Goal: Check status: Check status

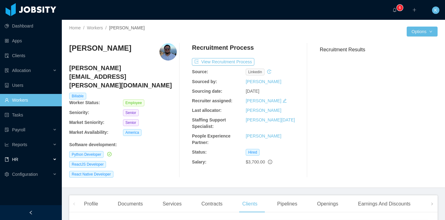
click at [30, 162] on div "HR" at bounding box center [31, 159] width 62 height 12
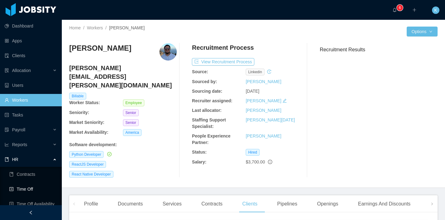
click at [33, 189] on link "Time Off" at bounding box center [33, 189] width 48 height 12
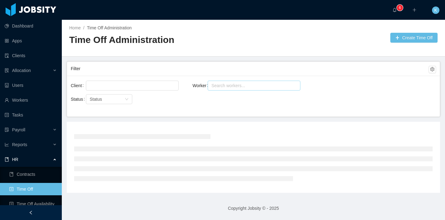
click at [246, 89] on div "Search workers..." at bounding box center [251, 85] width 84 height 9
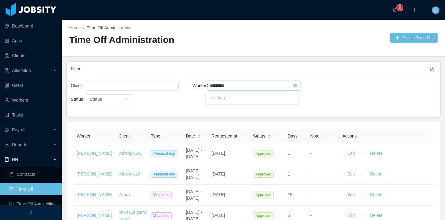
type input "**********"
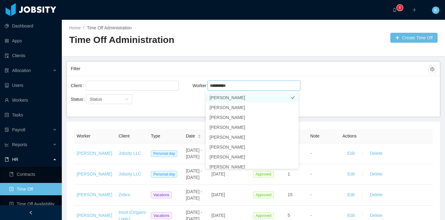
click at [237, 96] on li "[PERSON_NAME]" at bounding box center [252, 98] width 93 height 10
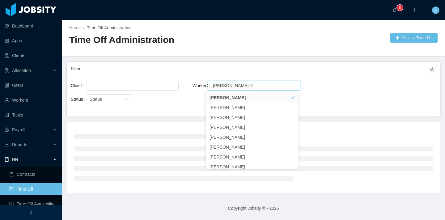
click at [343, 98] on div "Client Worker Search workers... [PERSON_NAME]" at bounding box center [253, 89] width 365 height 20
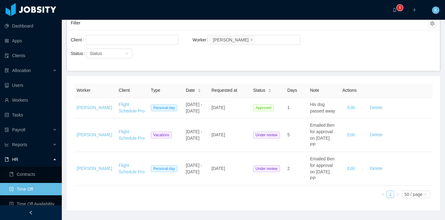
scroll to position [69, 0]
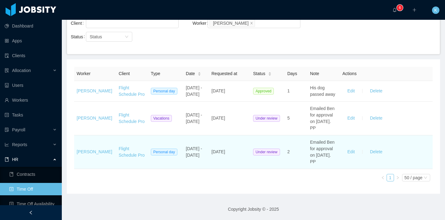
drag, startPoint x: 182, startPoint y: 145, endPoint x: 199, endPoint y: 158, distance: 21.0
click at [199, 158] on td "[DATE] - [DATE]" at bounding box center [196, 152] width 26 height 34
click at [198, 157] on td "[DATE] - [DATE]" at bounding box center [196, 152] width 26 height 34
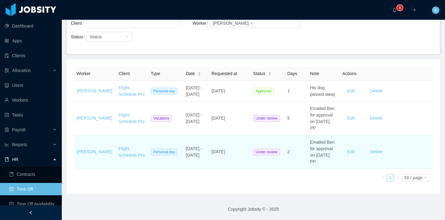
drag, startPoint x: 304, startPoint y: 142, endPoint x: 321, endPoint y: 166, distance: 29.5
click at [321, 166] on td "Emailed Ben for approval on [DATE]. PP" at bounding box center [323, 152] width 32 height 34
click at [319, 166] on td "Emailed Ben for approval on [DATE]. PP" at bounding box center [323, 152] width 32 height 34
